Goal: Transaction & Acquisition: Purchase product/service

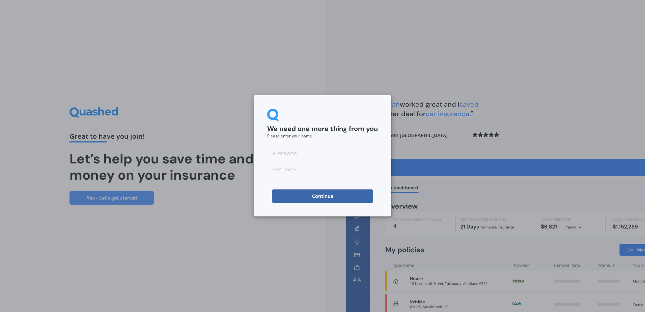
click at [308, 159] on input at bounding box center [322, 152] width 111 height 13
type input "[PERSON_NAME]"
click at [316, 198] on button "Continue" at bounding box center [322, 195] width 101 height 13
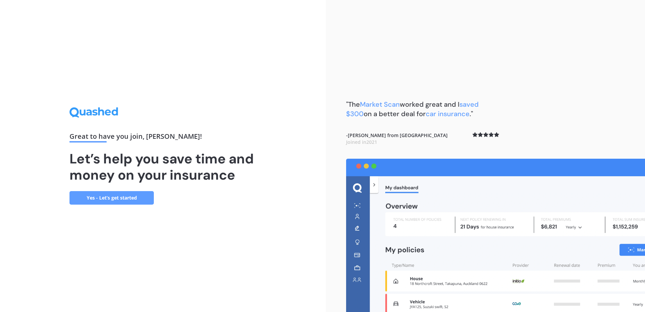
click at [105, 201] on link "Yes - Let’s get started" at bounding box center [112, 197] width 84 height 13
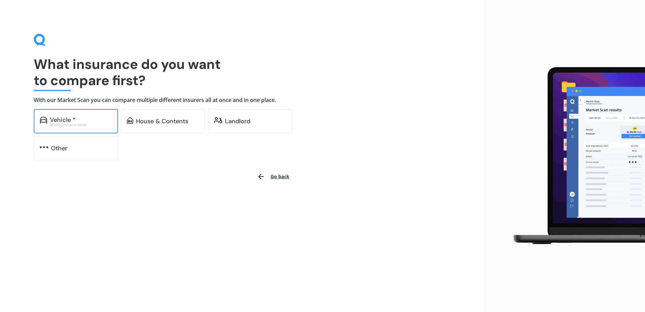
click at [75, 125] on div "Excludes commercial vehicles" at bounding box center [81, 124] width 62 height 3
